Goal: Task Accomplishment & Management: Complete application form

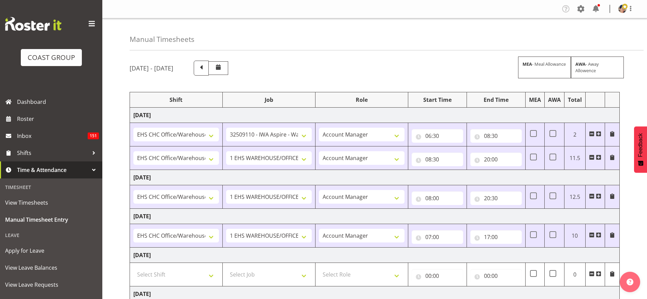
select select "1404"
select select "9028"
select select "37"
select select "1404"
select select "69"
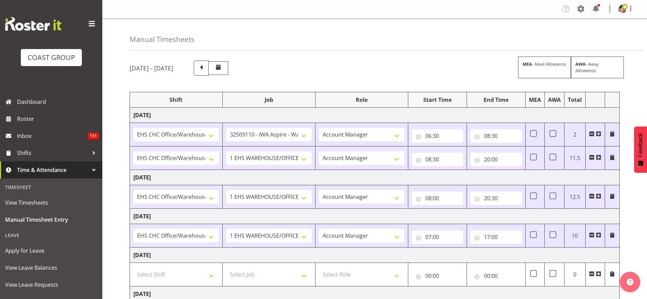
select select "37"
select select "1404"
select select "69"
select select "37"
select select "1404"
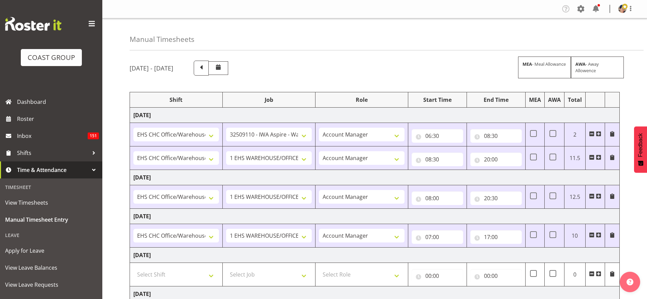
select select "69"
select select "37"
select select "1404"
select select "9205"
select select "37"
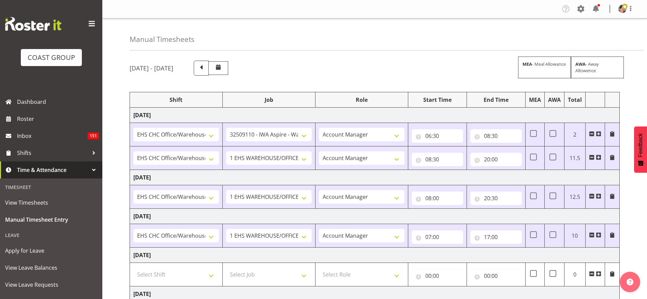
select select "1404"
select select "10656"
select select "37"
select select "1404"
select select "69"
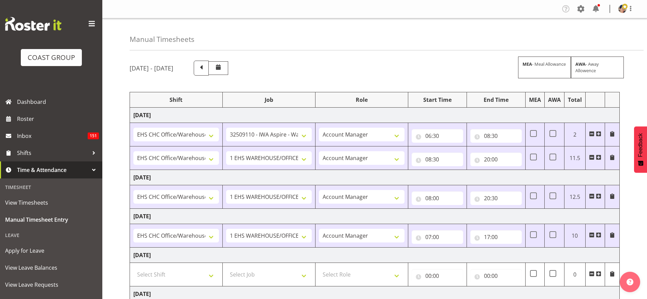
select select "37"
select select "1404"
select select "10517"
select select "37"
select select "6"
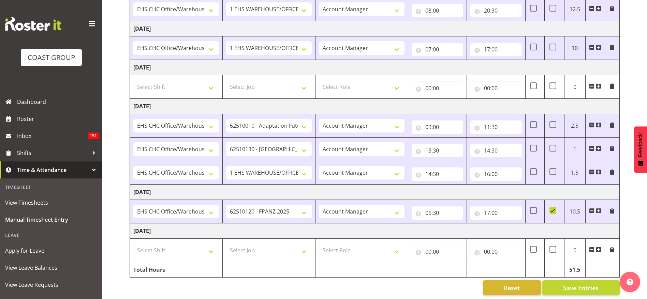
scroll to position [197, 0]
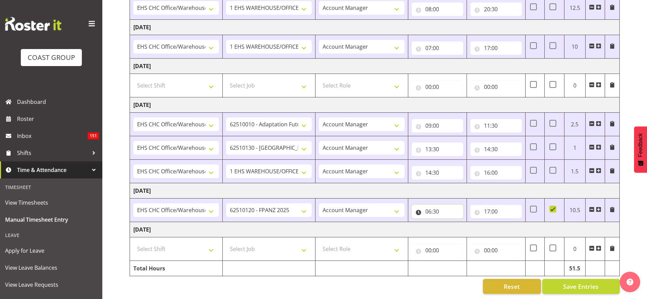
click at [434, 205] on input "06:30" at bounding box center [436, 212] width 51 height 14
click at [474, 225] on select "00 01 02 03 04 05 06 07 08 09 10 11 12 13 14 15 16 17 18 19 20 21 22 23 24 25 2…" at bounding box center [475, 230] width 15 height 14
select select "0"
click at [468, 223] on select "00 01 02 03 04 05 06 07 08 09 10 11 12 13 14 15 16 17 18 19 20 21 22 23 24 25 2…" at bounding box center [475, 230] width 15 height 14
type input "06:00"
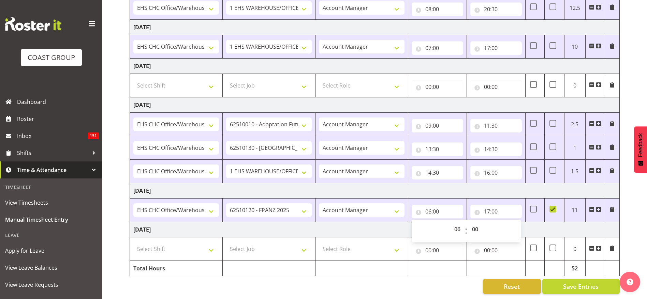
click at [414, 183] on td "[DATE]" at bounding box center [374, 190] width 489 height 15
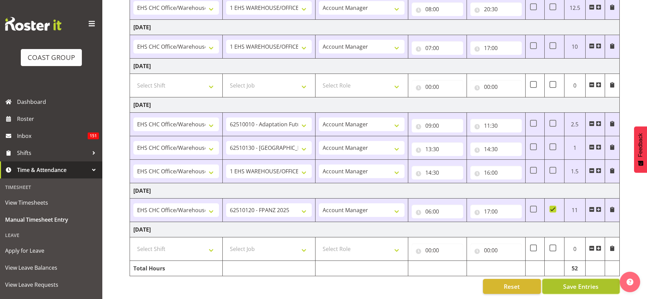
click at [575, 282] on span "Save Entries" at bounding box center [580, 286] width 35 height 9
click at [491, 205] on input "17:00" at bounding box center [495, 212] width 51 height 14
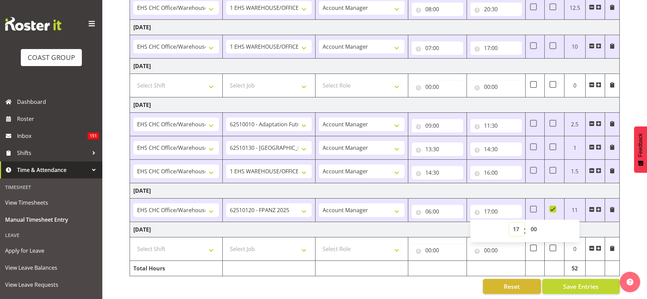
click at [514, 223] on select "00 01 02 03 04 05 06 07 08 09 10 11 12 13 14 15 16 17 18 19 20 21 22 23" at bounding box center [516, 230] width 15 height 14
select select "18"
click at [509, 223] on select "00 01 02 03 04 05 06 07 08 09 10 11 12 13 14 15 16 17 18 19 20 21 22 23" at bounding box center [516, 230] width 15 height 14
type input "18:00"
click at [469, 185] on td "[DATE]" at bounding box center [374, 190] width 489 height 15
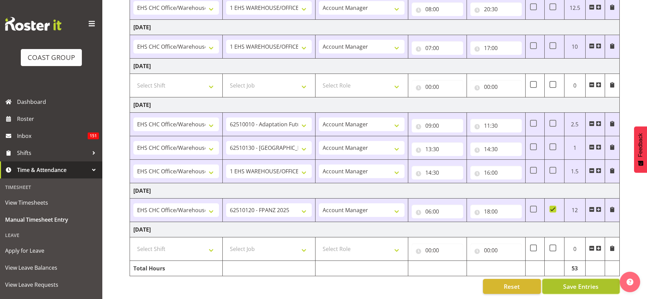
click at [577, 282] on span "Save Entries" at bounding box center [580, 286] width 35 height 9
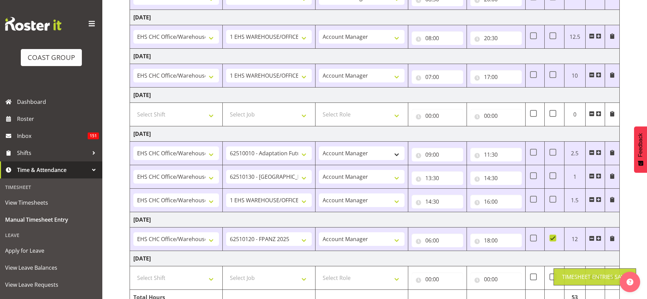
scroll to position [146, 0]
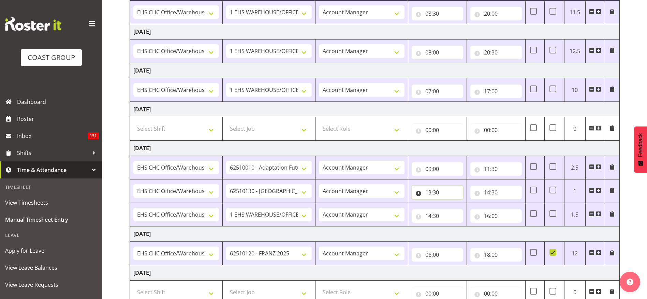
click at [435, 192] on input "13:30" at bounding box center [436, 193] width 51 height 14
click at [475, 212] on select "00 01 02 03 04 05 06 07 08 09 10 11 12 13 14 15 16 17 18 19 20 21 22 23 24 25 2…" at bounding box center [475, 210] width 15 height 14
select select "0"
click at [468, 203] on select "00 01 02 03 04 05 06 07 08 09 10 11 12 13 14 15 16 17 18 19 20 21 22 23 24 25 2…" at bounding box center [475, 210] width 15 height 14
type input "13:00"
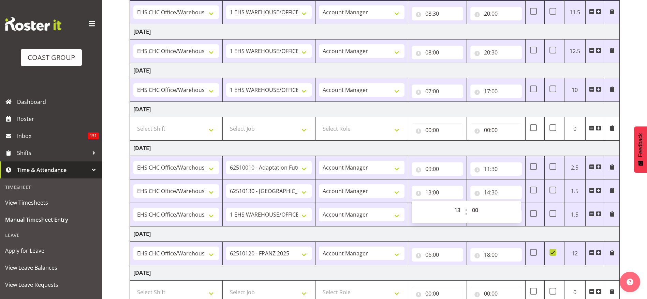
click at [395, 149] on td "[DATE]" at bounding box center [374, 148] width 489 height 15
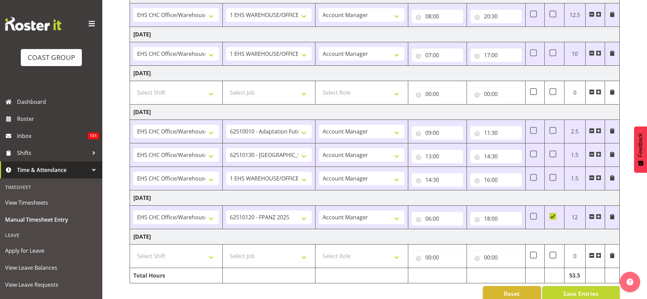
scroll to position [197, 0]
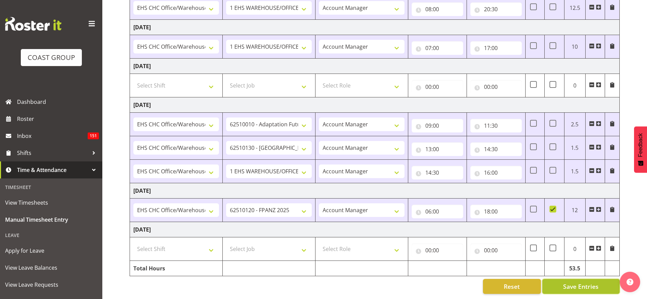
click at [579, 282] on span "Save Entries" at bounding box center [580, 286] width 35 height 9
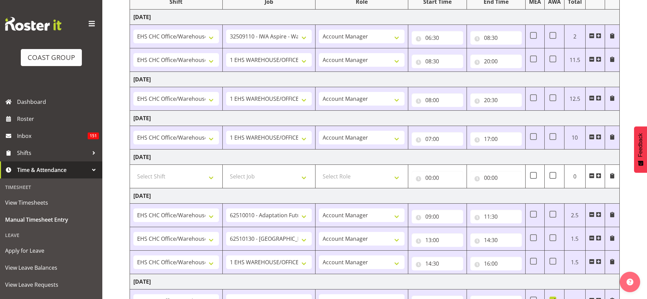
scroll to position [95, 0]
